Goal: Entertainment & Leisure: Browse casually

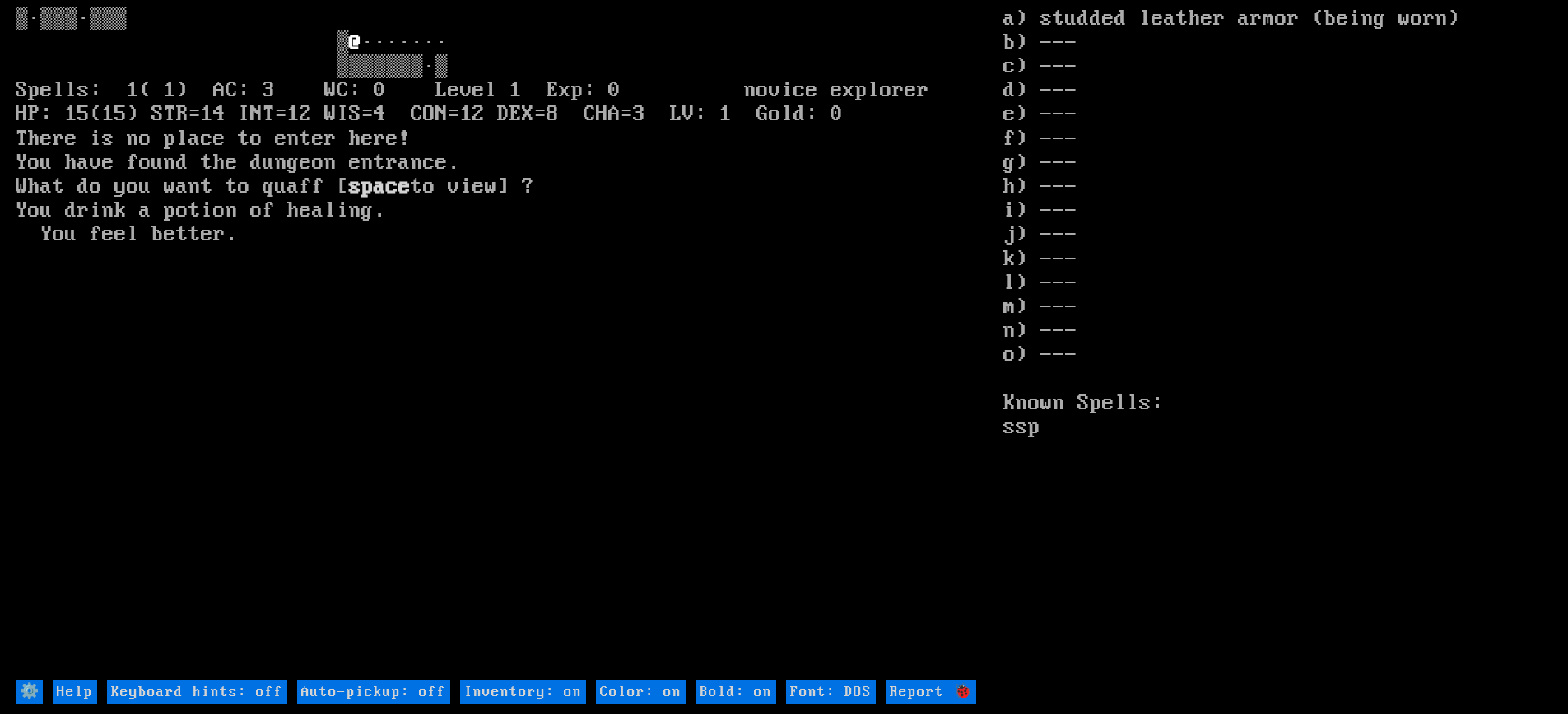
click at [915, 470] on larn "@ ······· ▒▒▒▒▒▒▒·▒ Spells: 1( 1) AC: 3 WC: 0 Level 1 Exp: 0 novice explorer HP…" at bounding box center [510, 342] width 988 height 670
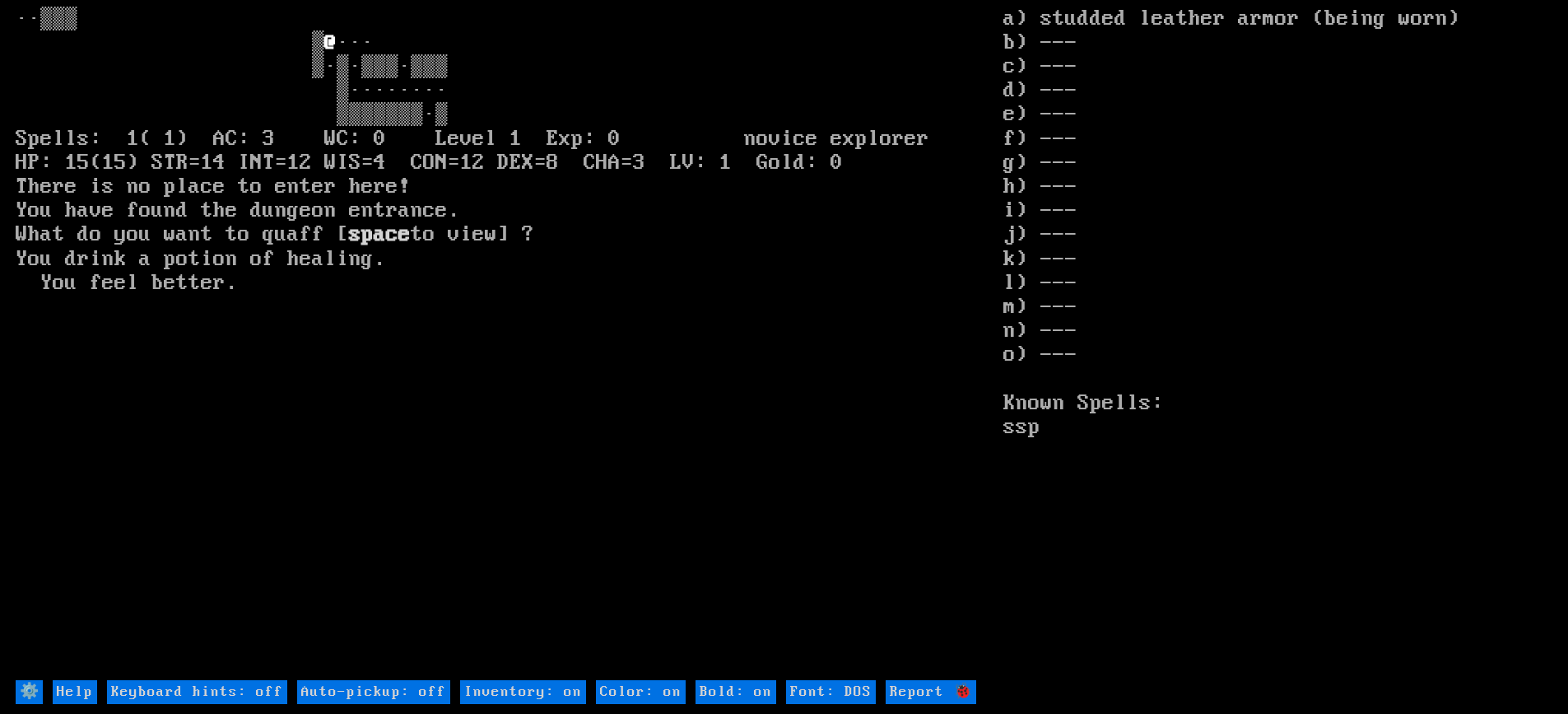
click at [915, 470] on larn "@ ··· ▒·▒·▒▒▒·▒▒▒ ▒········ ▒▒▒▒▒▒▒·▒ Spells: 1( 1) AC: 3 WC: 0 Level 1 Exp: 0 …" at bounding box center [510, 342] width 988 height 670
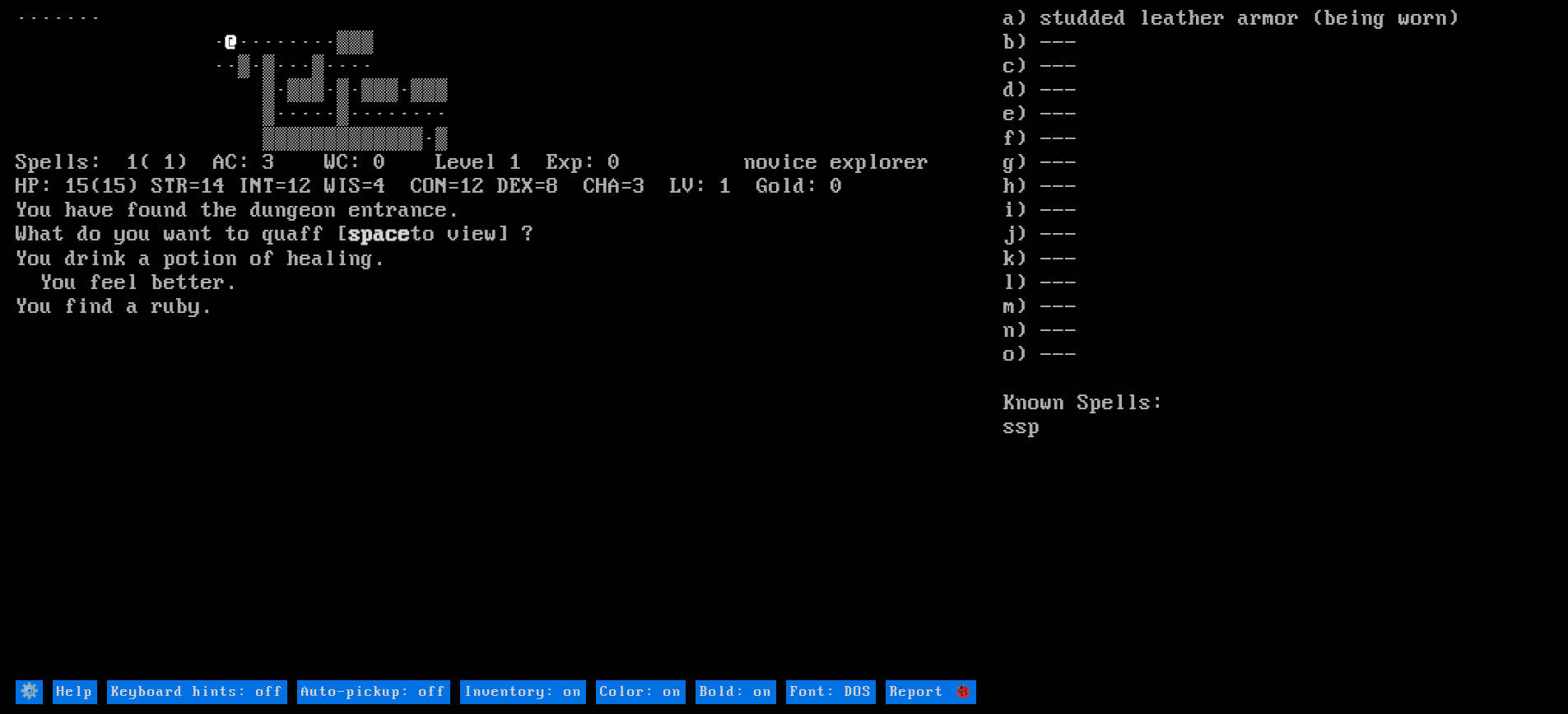
click at [920, 461] on larn "······· · @ space" at bounding box center [510, 342] width 988 height 670
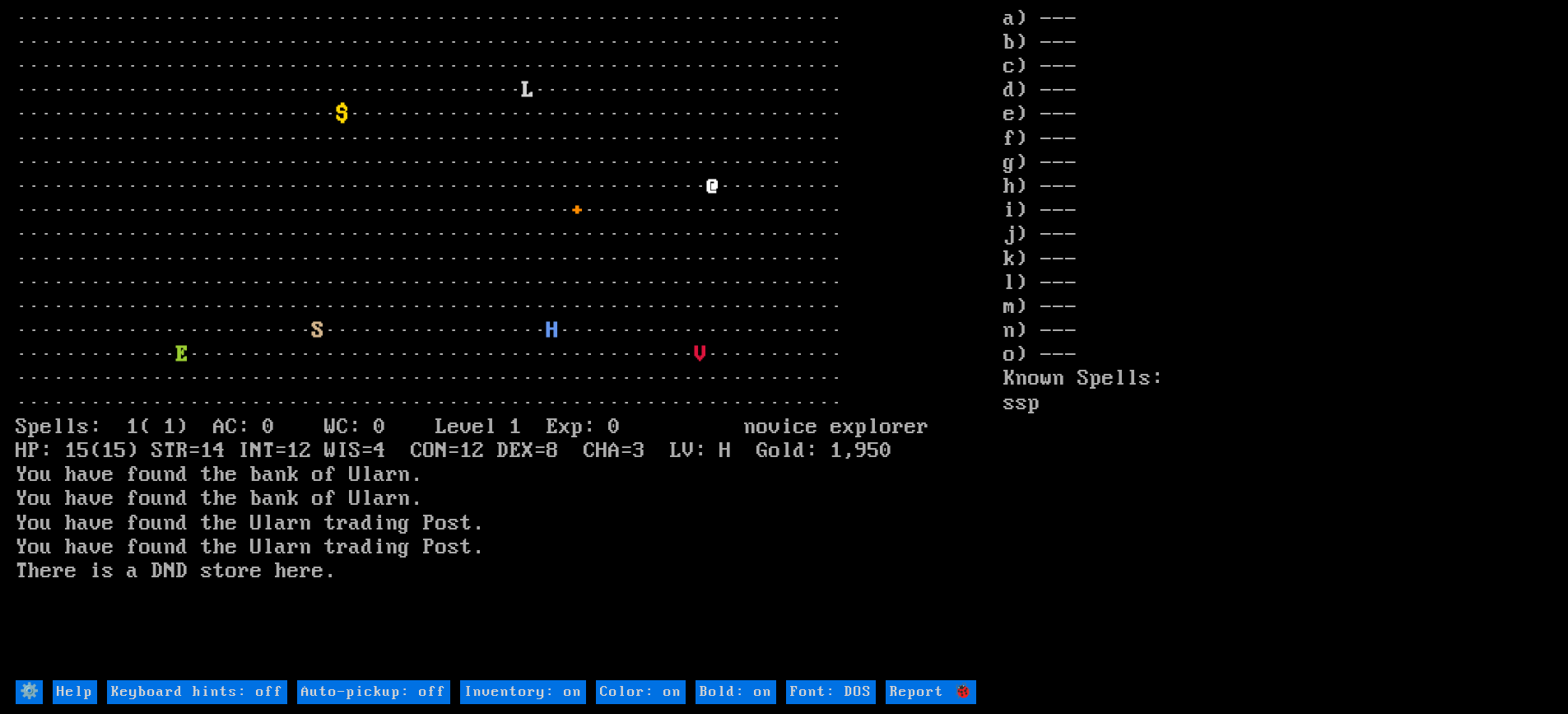
click at [920, 529] on larn "··································································· ···········…" at bounding box center [510, 342] width 988 height 670
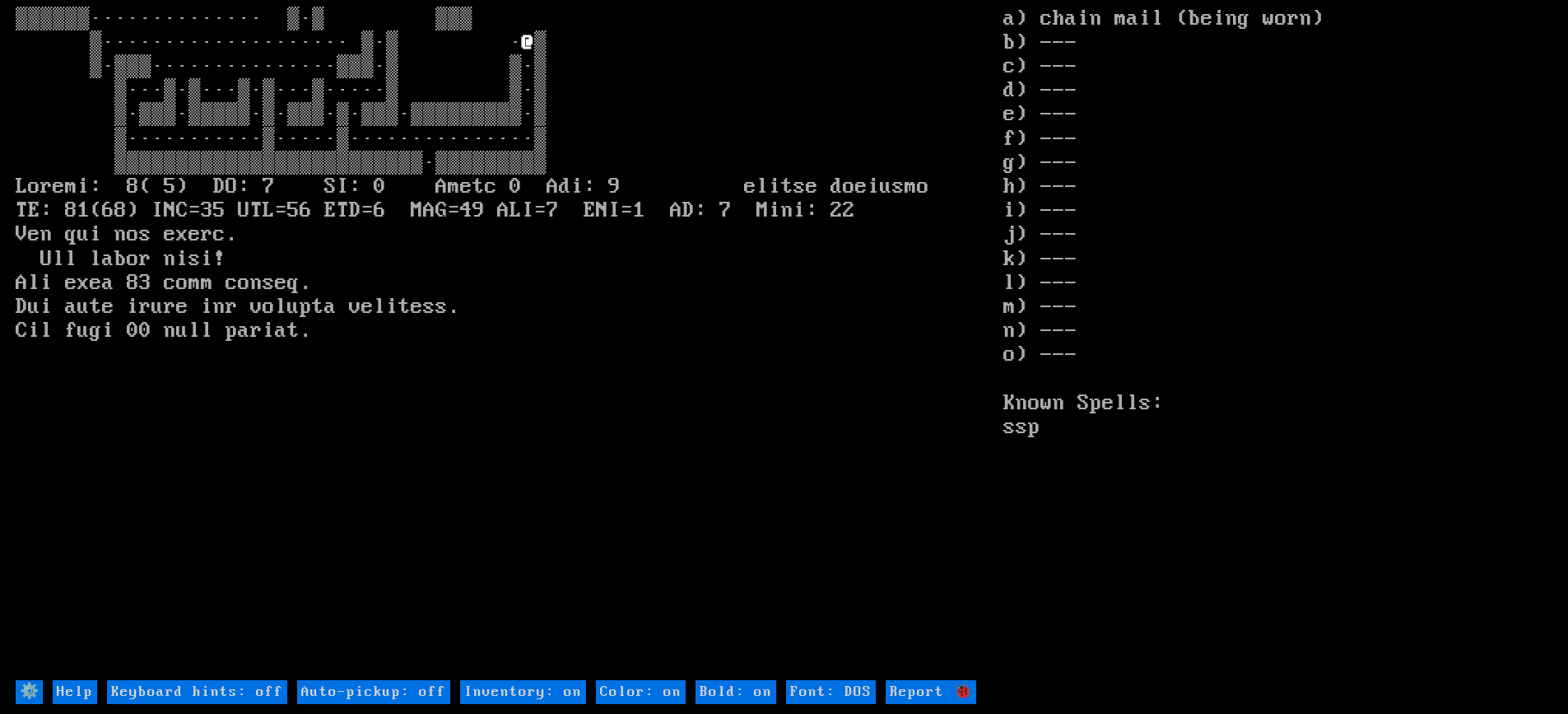
click at [948, 544] on larn "▒▒▒▒▒▒·············· ▒·▒ ▒▒▒ ▒···················· ▒·▒ · @" at bounding box center [510, 342] width 988 height 670
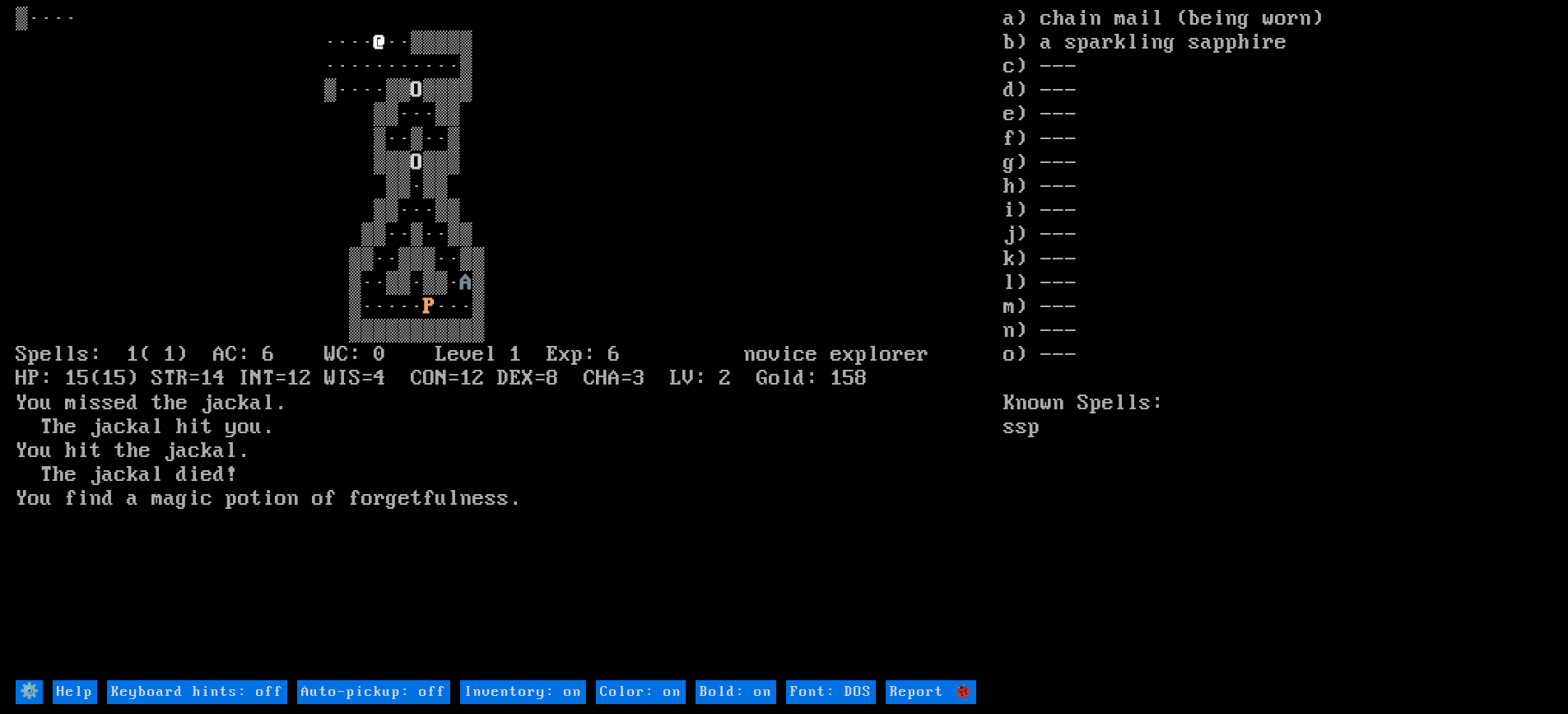
click at [962, 562] on larn "▒···· ···· @ ··▒▒▒▒▒ ···········▒ ▒····▒▒ O ▒▒▒▒ ▒▒···▒▒ ▒··▒··▒ ▒▒▒ O A ▒ ▒···…" at bounding box center [510, 342] width 988 height 670
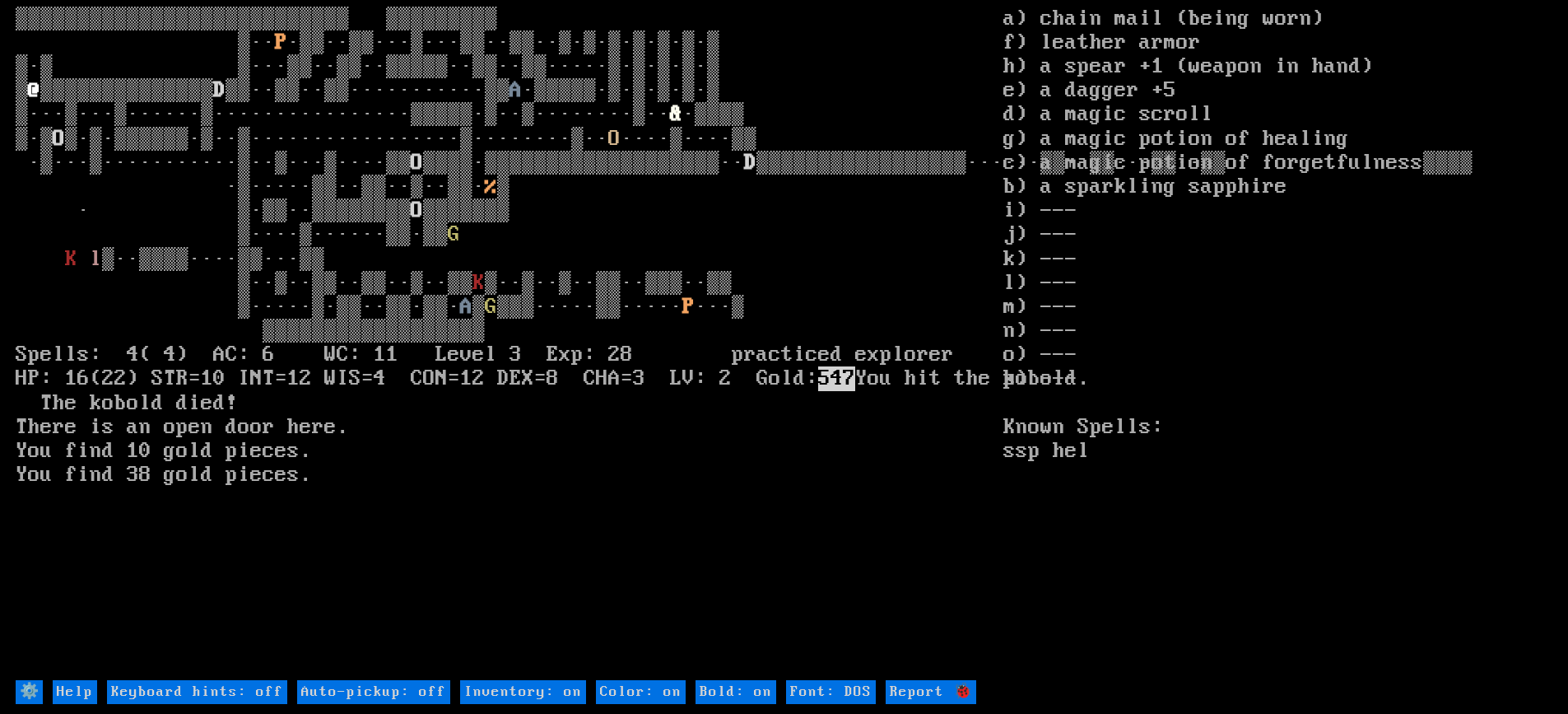
click at [981, 603] on larn "▒▒▒▒▒▒▒▒▒▒▒▒▒▒▒▒▒▒▒▒▒▒▒▒▒▒▒ ▒▒▒▒▒▒▒▒▒ ▒·· P ·▒▒··▒▒···▒···▒▒··▒▒··▒·▒·▒·▒·▒·▒·▒…" at bounding box center [510, 342] width 988 height 670
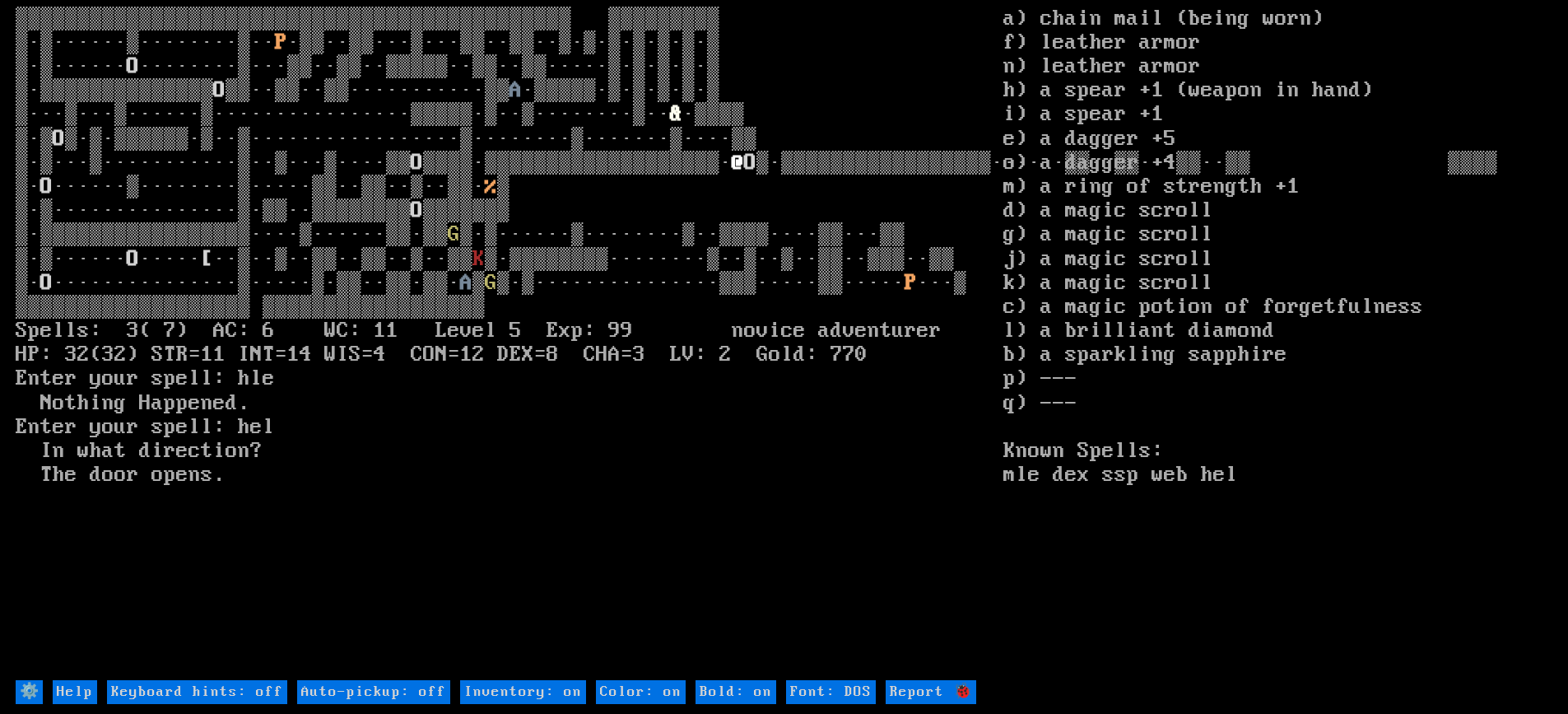
click at [817, 648] on larn "▒▒▒▒▒▒▒▒▒▒▒▒▒▒▒▒▒▒▒▒▒▒▒▒▒▒▒▒▒▒▒▒▒▒▒▒▒▒▒▒▒▒▒▒▒ ▒▒▒▒▒▒▒▒▒ ▒·▒······▒········▒·· P…" at bounding box center [510, 342] width 988 height 670
